Goal: Task Accomplishment & Management: Use online tool/utility

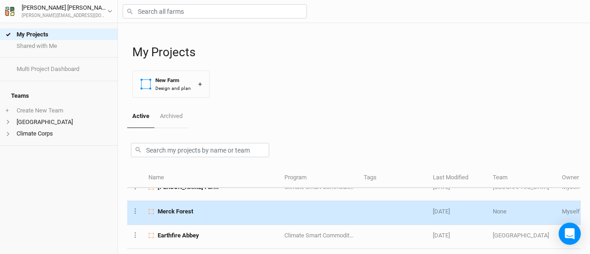
scroll to position [254, 0]
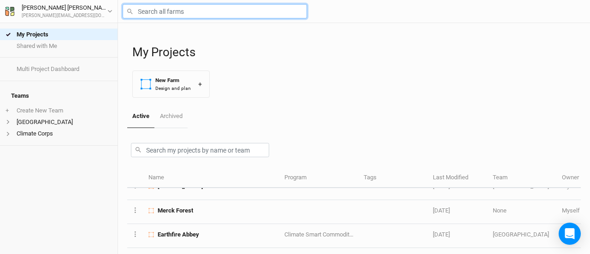
click at [189, 12] on input "text" at bounding box center [215, 11] width 184 height 14
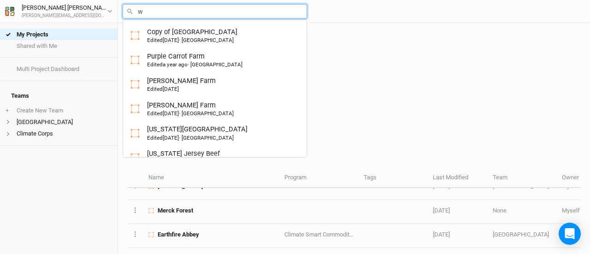
type input "wh"
type input "[GEOGRAPHIC_DATA]"
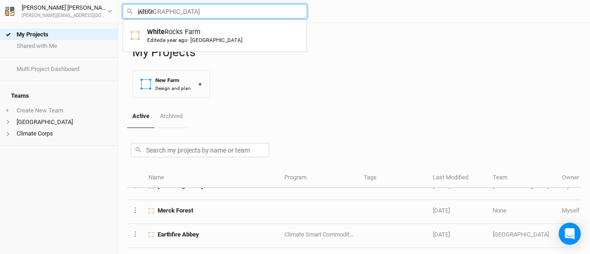
type input "[GEOGRAPHIC_DATA]"
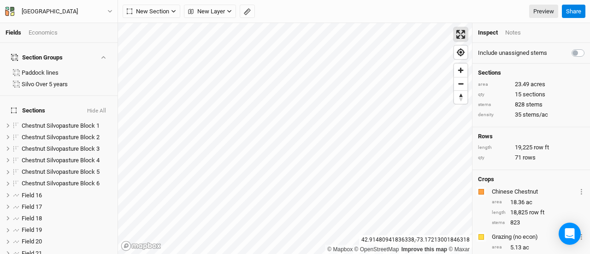
click at [459, 35] on span "Enter fullscreen" at bounding box center [460, 34] width 13 height 13
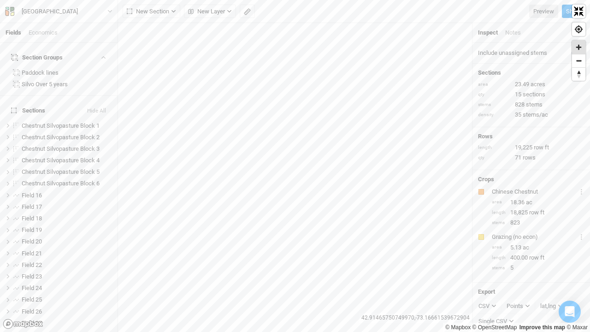
click at [578, 44] on span "Zoom in" at bounding box center [578, 47] width 13 height 13
click at [575, 15] on span "Exit fullscreen" at bounding box center [578, 11] width 13 height 13
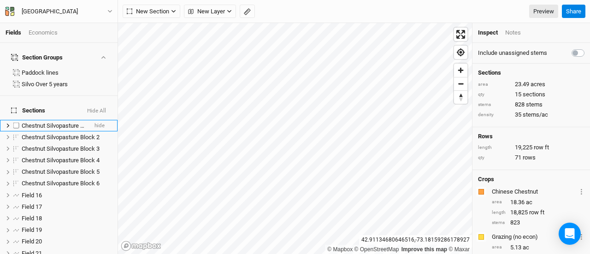
click at [67, 122] on span "Chestnut Silvopasture Block 1" at bounding box center [61, 125] width 78 height 7
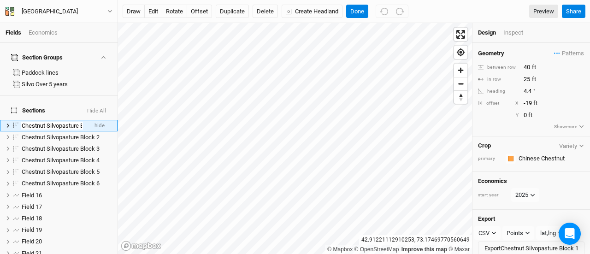
scroll to position [0, 19]
click at [519, 29] on div "Inspect" at bounding box center [519, 33] width 33 height 8
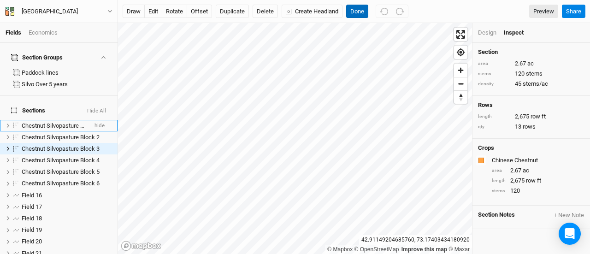
click at [356, 13] on button "Done" at bounding box center [357, 12] width 22 height 14
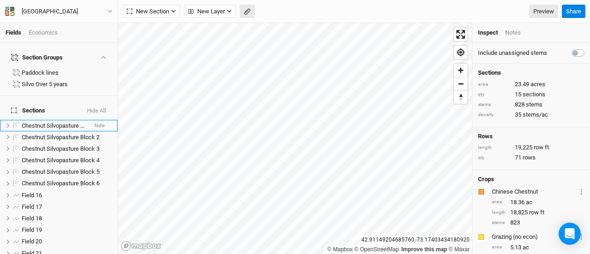
click at [249, 12] on icon "button" at bounding box center [247, 11] width 7 height 7
click at [138, 14] on button "button" at bounding box center [143, 12] width 14 height 14
click at [163, 11] on button "Done" at bounding box center [164, 12] width 22 height 14
click at [247, 13] on icon "button" at bounding box center [247, 11] width 7 height 7
click at [142, 12] on icon "button" at bounding box center [143, 12] width 6 height 6
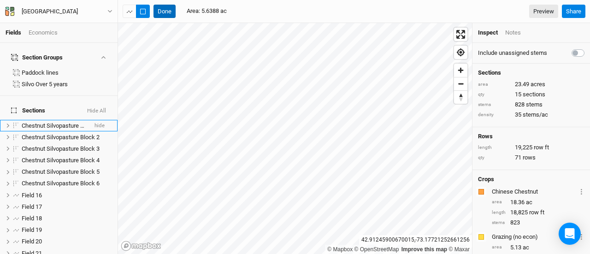
click at [164, 9] on button "Done" at bounding box center [164, 12] width 22 height 14
click at [46, 34] on div "Economics" at bounding box center [43, 33] width 29 height 8
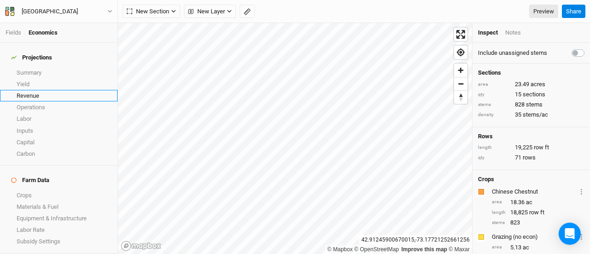
click at [30, 90] on link "Revenue" at bounding box center [58, 96] width 117 height 12
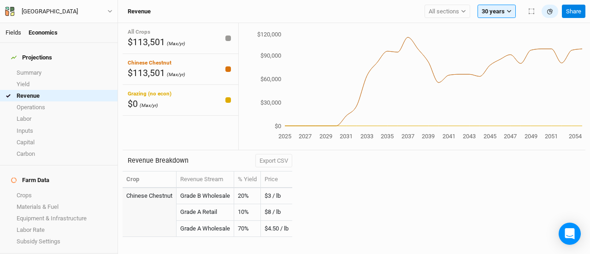
click at [9, 33] on link "Fields" at bounding box center [14, 32] width 16 height 7
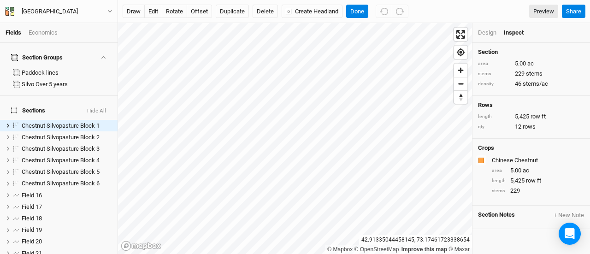
click at [487, 34] on div "Design" at bounding box center [487, 33] width 18 height 8
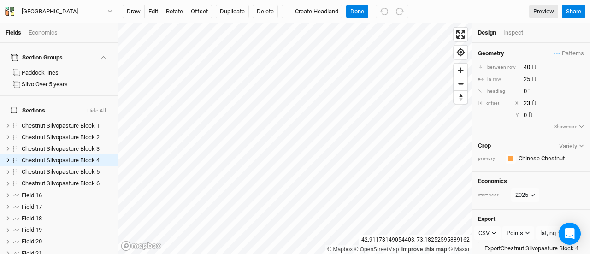
click at [45, 30] on div "Economics" at bounding box center [43, 33] width 29 height 8
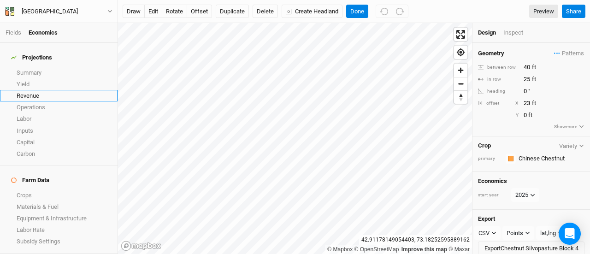
click at [34, 90] on link "Revenue" at bounding box center [58, 96] width 117 height 12
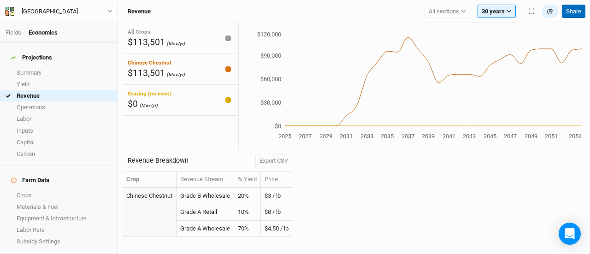
click at [571, 10] on button "Share" at bounding box center [572, 12] width 23 height 14
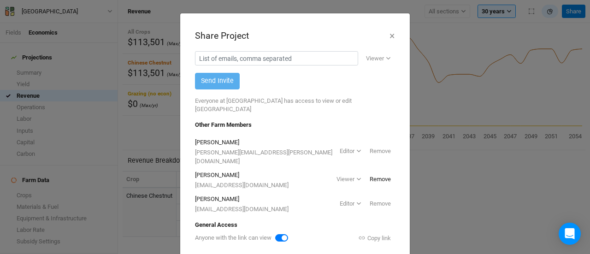
click at [371, 172] on button "Remove" at bounding box center [379, 179] width 29 height 14
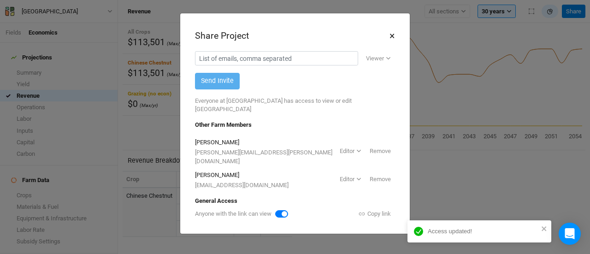
click at [393, 32] on button "×" at bounding box center [392, 36] width 6 height 16
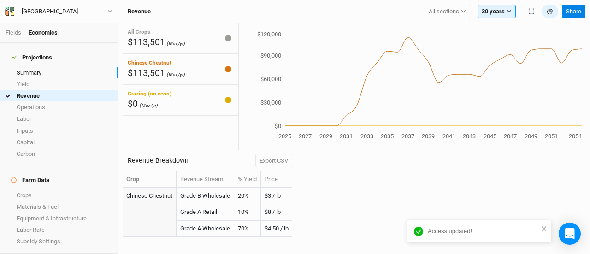
click at [29, 67] on link "Summary" at bounding box center [58, 73] width 117 height 12
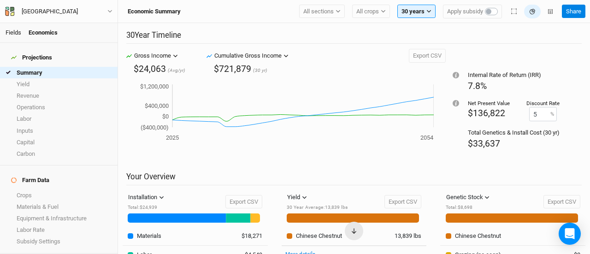
click at [13, 30] on link "Fields" at bounding box center [14, 32] width 16 height 7
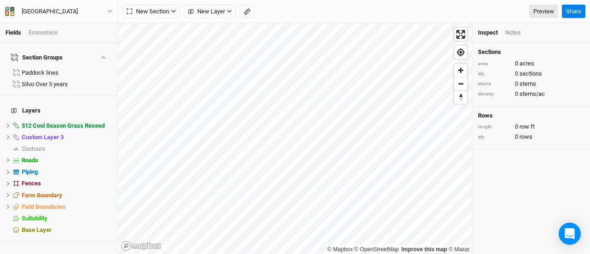
click at [46, 33] on div "Economics" at bounding box center [43, 33] width 29 height 8
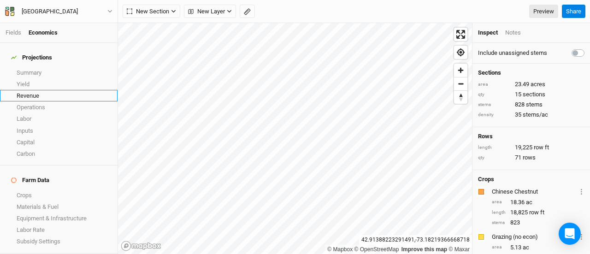
click at [35, 90] on link "Revenue" at bounding box center [58, 96] width 117 height 12
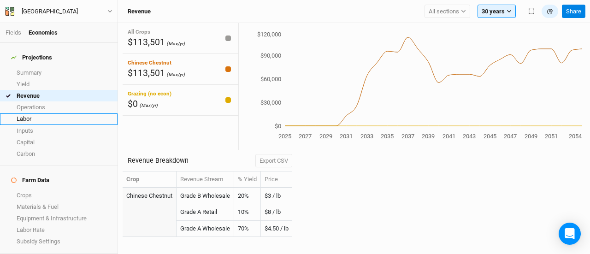
click at [30, 113] on link "Labor" at bounding box center [58, 119] width 117 height 12
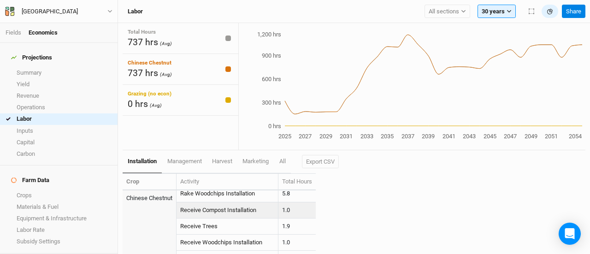
scroll to position [417, 0]
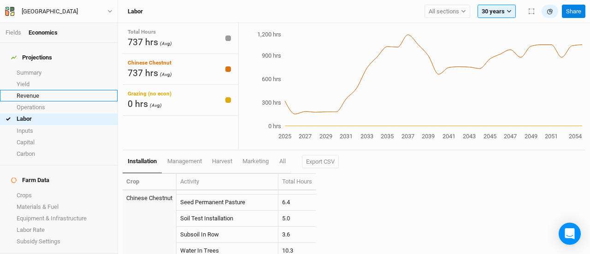
click at [29, 91] on link "Revenue" at bounding box center [58, 96] width 117 height 12
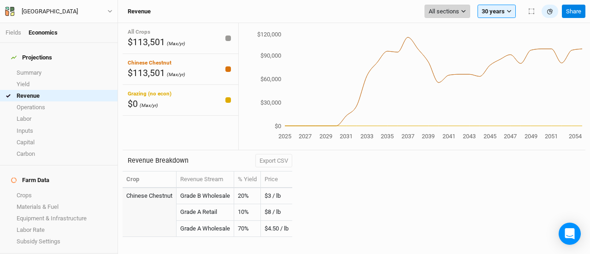
click at [464, 12] on icon "button" at bounding box center [463, 11] width 5 height 5
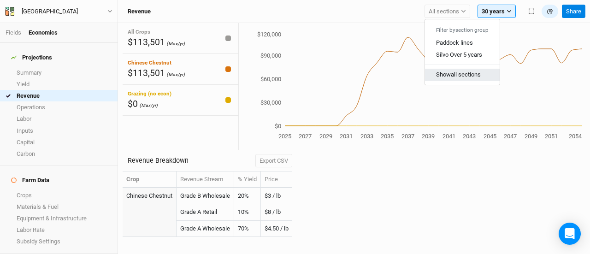
click at [462, 72] on button "Show all sections" at bounding box center [462, 75] width 75 height 12
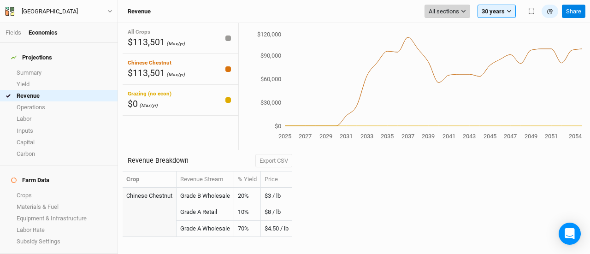
click at [450, 10] on span "All sections" at bounding box center [443, 11] width 30 height 9
click at [448, 12] on span "All sections" at bounding box center [443, 11] width 30 height 9
click at [151, 68] on span "$113,501" at bounding box center [146, 73] width 37 height 11
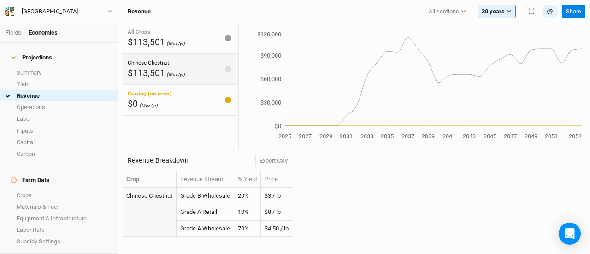
click at [154, 68] on span "$113,501" at bounding box center [146, 73] width 37 height 11
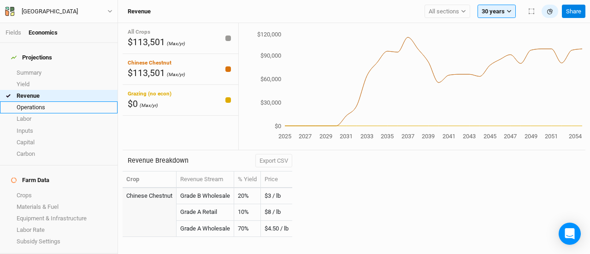
click at [35, 101] on link "Operations" at bounding box center [58, 107] width 117 height 12
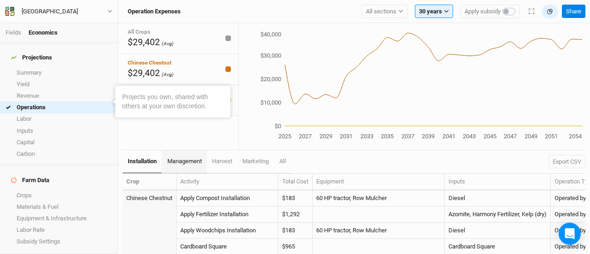
click at [188, 163] on span "management" at bounding box center [184, 161] width 35 height 7
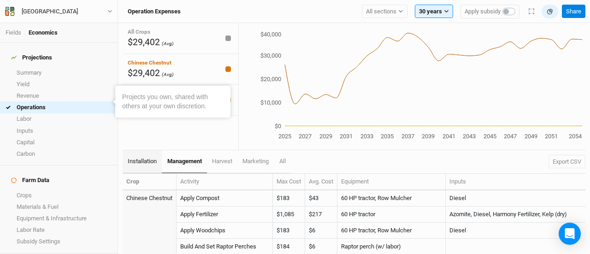
click at [139, 164] on link "installation" at bounding box center [142, 161] width 39 height 23
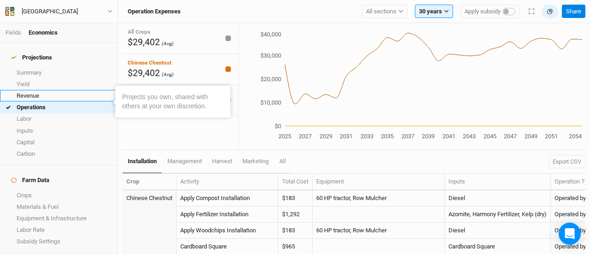
click at [30, 90] on link "Revenue" at bounding box center [58, 96] width 117 height 12
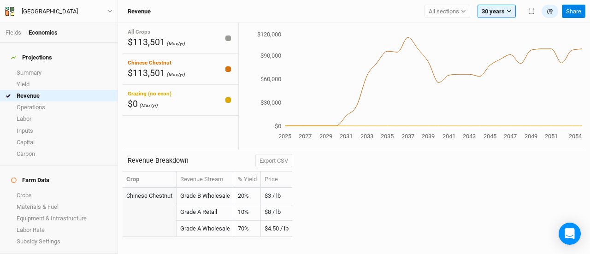
click at [13, 37] on div "Fields Economics" at bounding box center [58, 33] width 117 height 20
click at [13, 34] on link "Fields" at bounding box center [14, 32] width 16 height 7
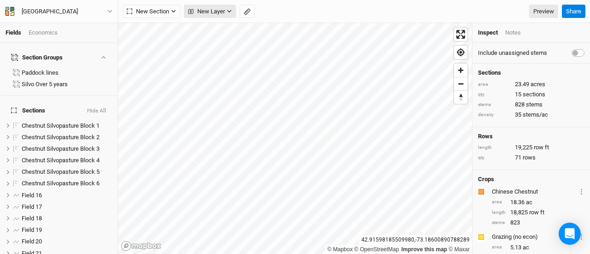
click at [220, 8] on span "New Layer" at bounding box center [206, 11] width 37 height 9
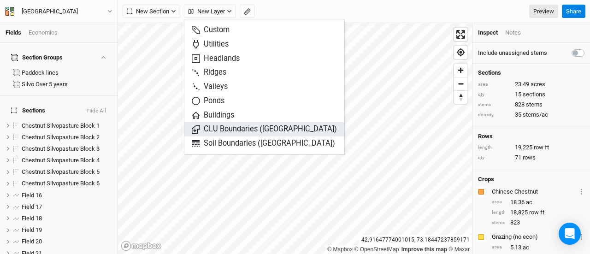
click at [222, 129] on span "CLU Boundaries ([GEOGRAPHIC_DATA])" at bounding box center [264, 129] width 145 height 11
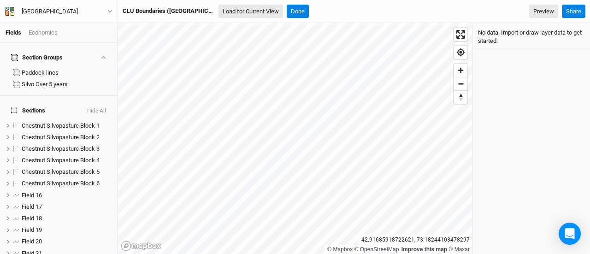
click at [222, 12] on button "Load for Current View" at bounding box center [250, 12] width 64 height 14
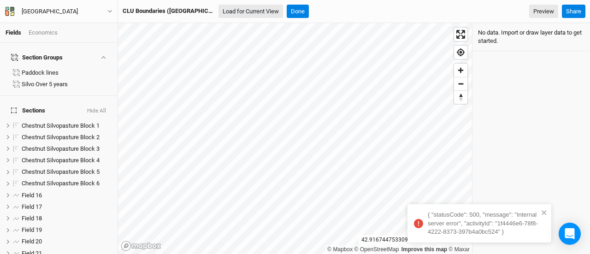
click at [218, 7] on button "Load for Current View" at bounding box center [250, 12] width 64 height 14
click at [225, 8] on button "Load for Current View" at bounding box center [250, 12] width 64 height 14
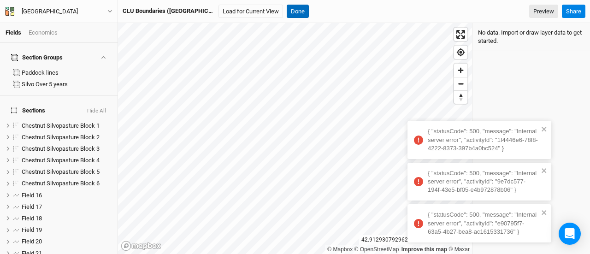
click at [286, 9] on button "Done" at bounding box center [297, 12] width 22 height 14
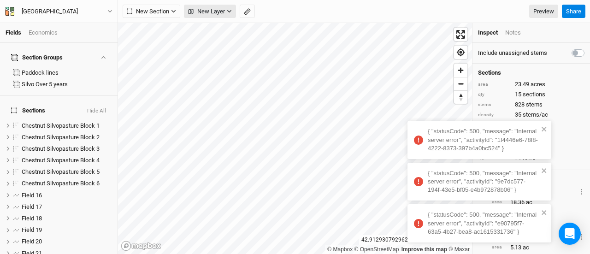
click at [194, 8] on span "New Layer" at bounding box center [206, 11] width 37 height 9
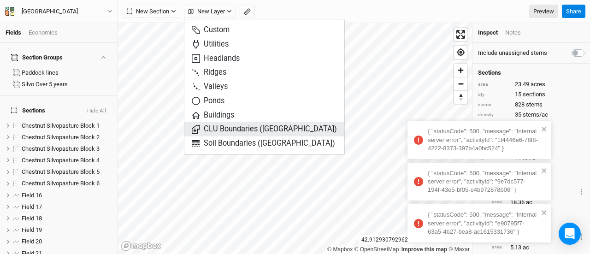
click at [244, 127] on span "CLU Boundaries ([GEOGRAPHIC_DATA])" at bounding box center [264, 129] width 145 height 11
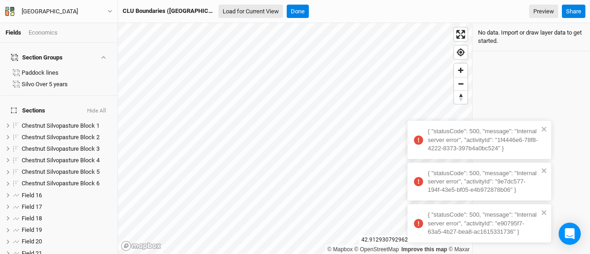
click at [218, 11] on button "Load for Current View" at bounding box center [250, 12] width 64 height 14
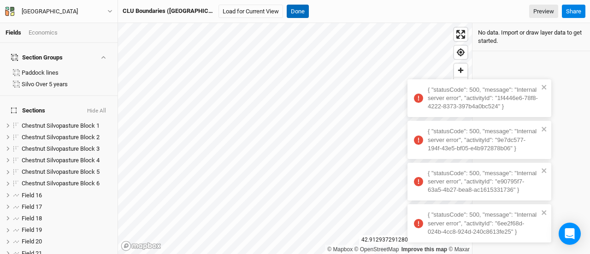
click at [286, 10] on button "Done" at bounding box center [297, 12] width 22 height 14
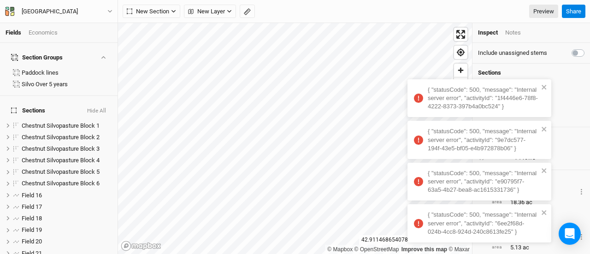
click at [49, 34] on div "Economics" at bounding box center [43, 33] width 29 height 8
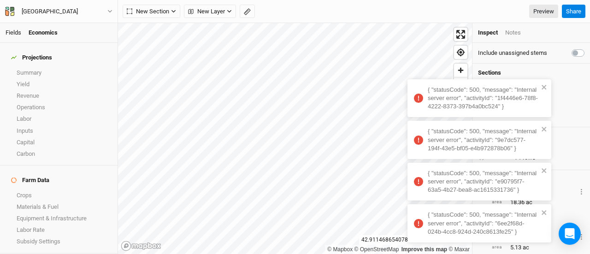
click at [14, 34] on link "Fields" at bounding box center [14, 32] width 16 height 7
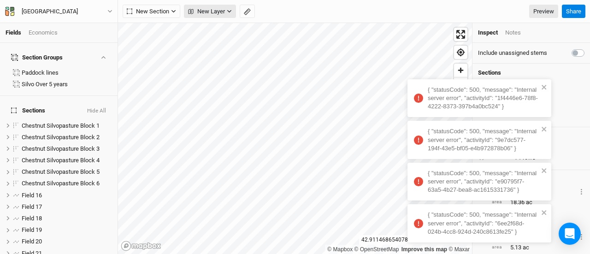
click at [204, 5] on button "New Layer" at bounding box center [210, 12] width 52 height 14
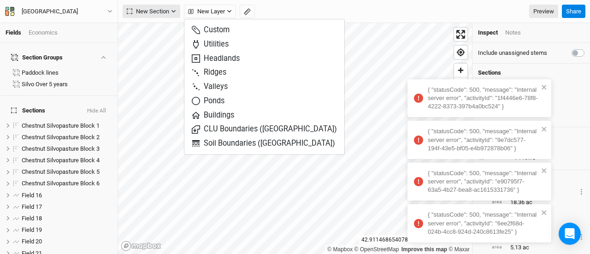
click at [152, 12] on span "New Section" at bounding box center [148, 11] width 42 height 9
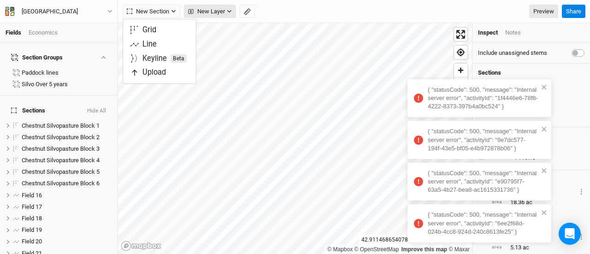
click at [215, 9] on span "New Layer" at bounding box center [206, 11] width 37 height 9
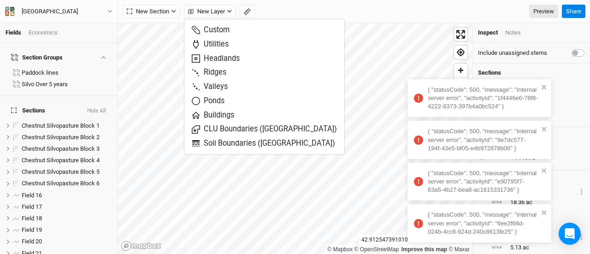
click at [373, 12] on div "New Section Grid Line Keyline Beta Upload New Layer Preview" at bounding box center [340, 12] width 435 height 14
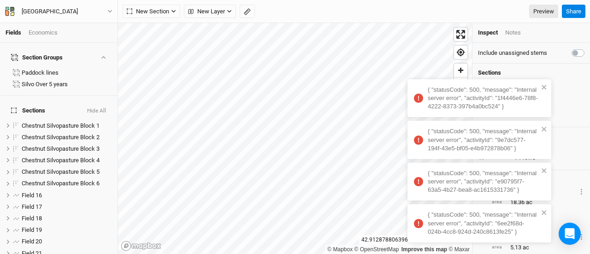
click at [518, 35] on div "Notes" at bounding box center [513, 33] width 16 height 8
click at [543, 87] on icon "close" at bounding box center [543, 87] width 5 height 5
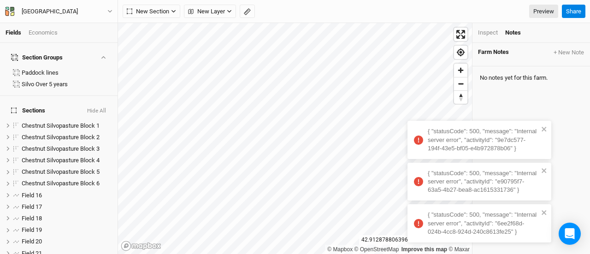
click at [543, 87] on div "{ "statusCode": 500, "message": "Internal server error", "activityId": "1f4446e…" at bounding box center [478, 162] width 147 height 170
click at [546, 128] on icon "close" at bounding box center [544, 128] width 6 height 7
click at [546, 172] on icon "close" at bounding box center [544, 170] width 6 height 7
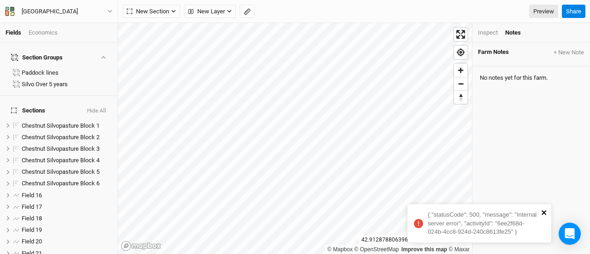
click at [545, 213] on icon "close" at bounding box center [544, 212] width 6 height 7
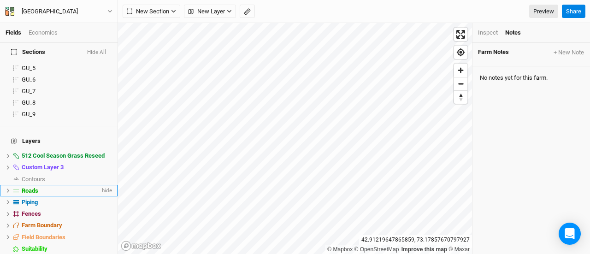
scroll to position [440, 0]
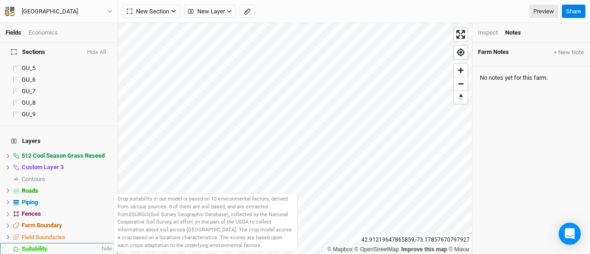
click at [40, 245] on span "Suitability" at bounding box center [35, 248] width 26 height 7
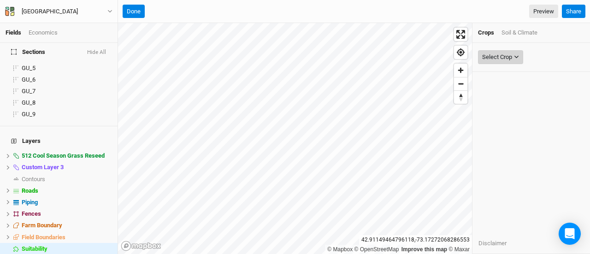
click at [511, 58] on div "Select Crop" at bounding box center [497, 57] width 30 height 9
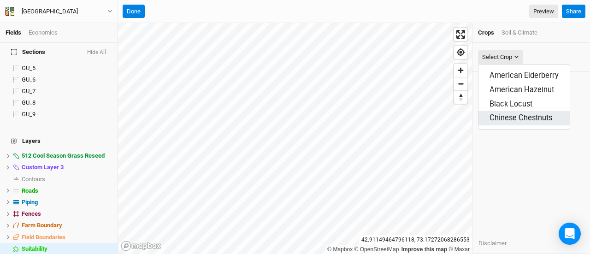
click at [510, 120] on span "Chinese Chestnuts" at bounding box center [520, 117] width 63 height 9
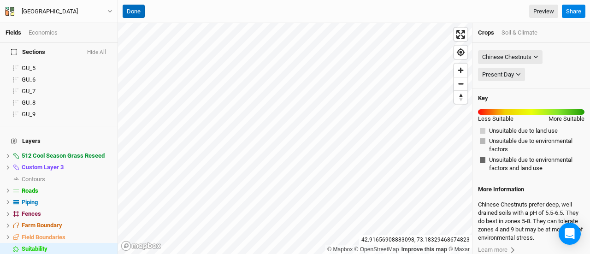
click at [135, 12] on button "Done" at bounding box center [134, 12] width 22 height 14
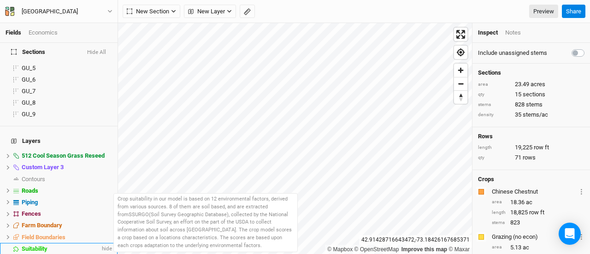
click at [29, 245] on span "Suitability" at bounding box center [35, 248] width 26 height 7
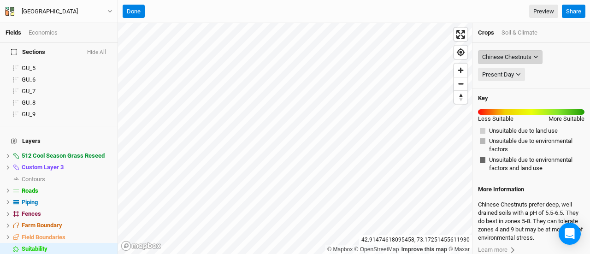
click at [514, 50] on button "Chinese Chestnuts" at bounding box center [510, 57] width 64 height 14
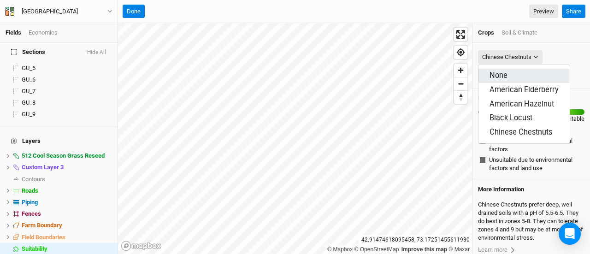
click at [500, 69] on button "None" at bounding box center [523, 76] width 91 height 14
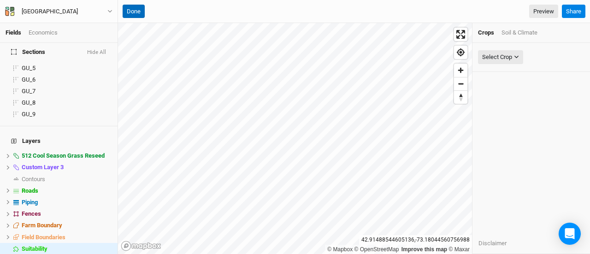
click at [134, 13] on button "Done" at bounding box center [134, 12] width 22 height 14
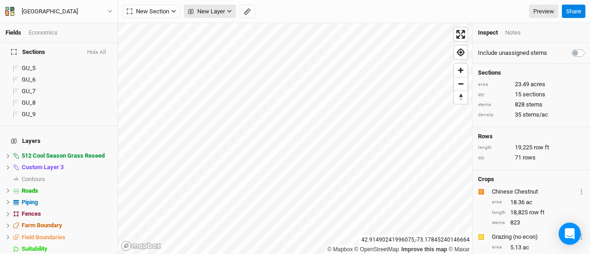
click at [201, 7] on span "New Layer" at bounding box center [206, 11] width 37 height 9
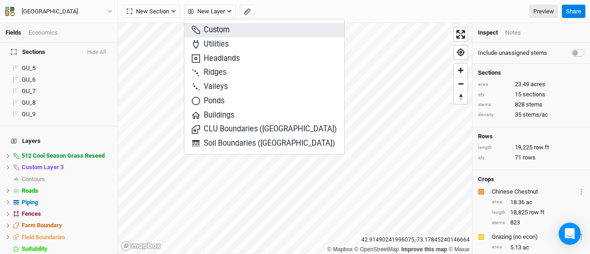
click at [212, 23] on button "Custom" at bounding box center [264, 30] width 160 height 14
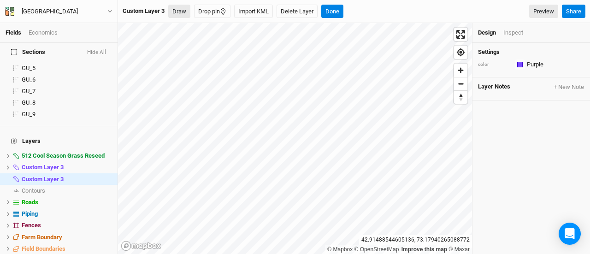
click at [181, 12] on button "Draw" at bounding box center [179, 12] width 22 height 14
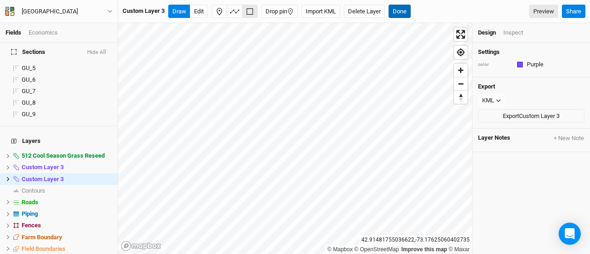
click at [396, 9] on button "Done" at bounding box center [399, 12] width 22 height 14
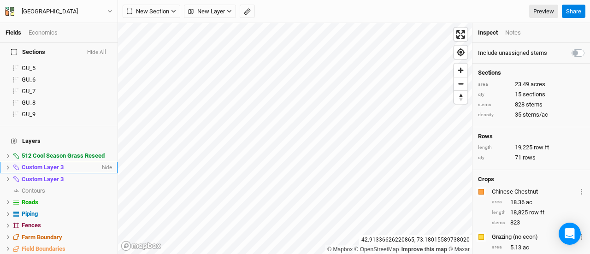
click at [42, 163] on span "Custom Layer 3" at bounding box center [43, 166] width 42 height 7
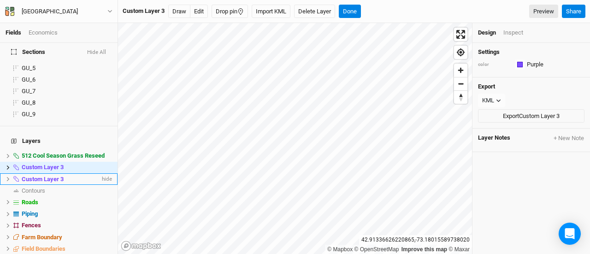
click at [57, 175] on span "Custom Layer 3" at bounding box center [43, 178] width 42 height 7
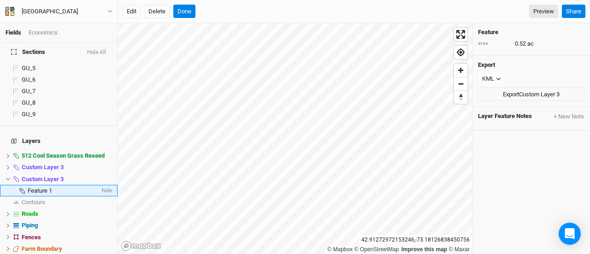
click at [42, 187] on span "Feature 1" at bounding box center [40, 190] width 24 height 7
click at [42, 187] on input "Feature 1" at bounding box center [62, 191] width 70 height 8
type input "Pasture unit"
click at [176, 10] on button "Done" at bounding box center [184, 12] width 22 height 14
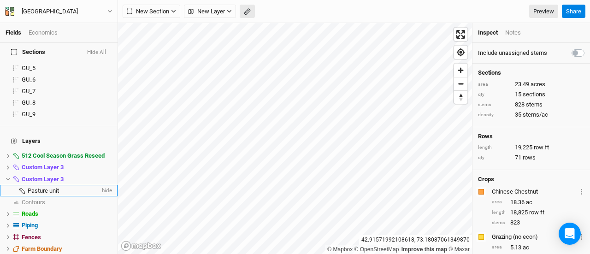
click at [248, 12] on rect "button" at bounding box center [247, 12] width 6 height 6
click at [169, 9] on button "Done" at bounding box center [164, 12] width 22 height 14
click at [204, 14] on span "New Layer" at bounding box center [206, 11] width 37 height 9
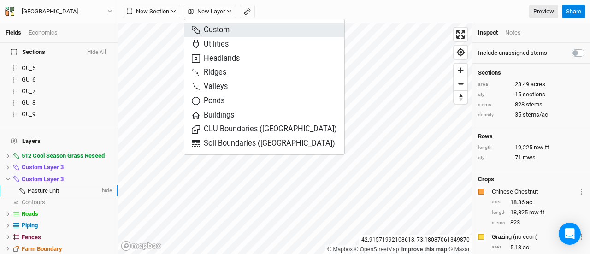
click at [227, 31] on span "Custom" at bounding box center [211, 30] width 38 height 11
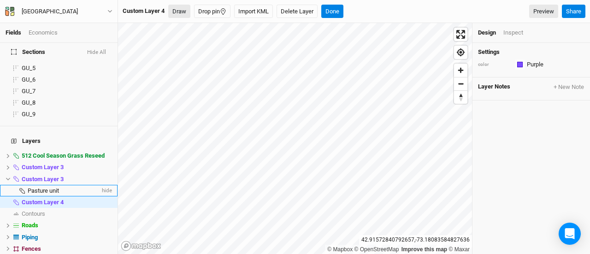
click at [181, 15] on button "Draw" at bounding box center [179, 12] width 22 height 14
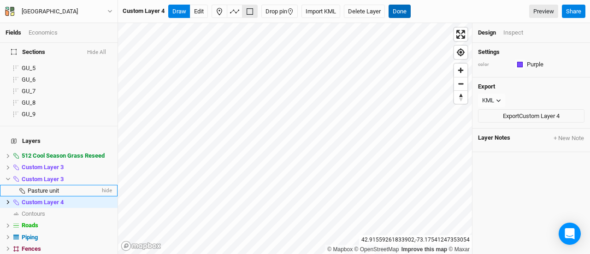
click at [400, 10] on button "Done" at bounding box center [399, 12] width 22 height 14
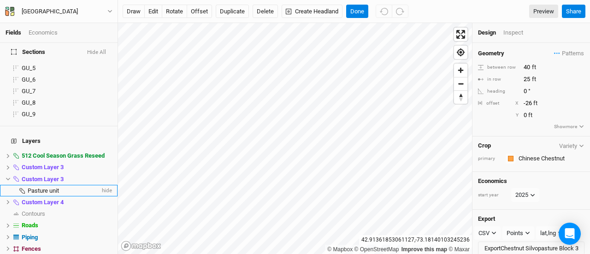
scroll to position [0, 0]
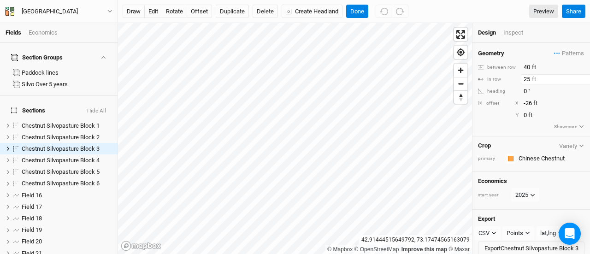
click at [531, 78] on input "25" at bounding box center [560, 79] width 80 height 10
type input "20"
click at [514, 35] on div "Inspect" at bounding box center [519, 33] width 33 height 8
